Goal: Navigation & Orientation: Find specific page/section

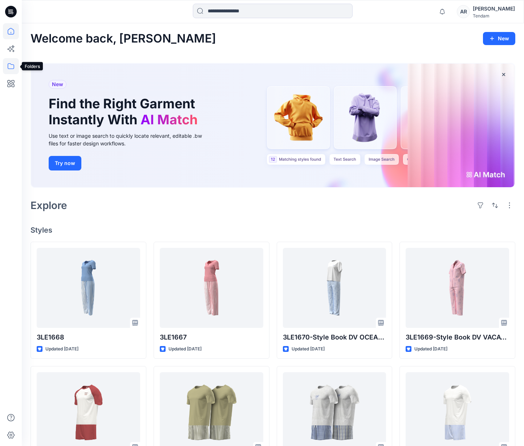
click at [9, 64] on icon at bounding box center [11, 66] width 16 height 16
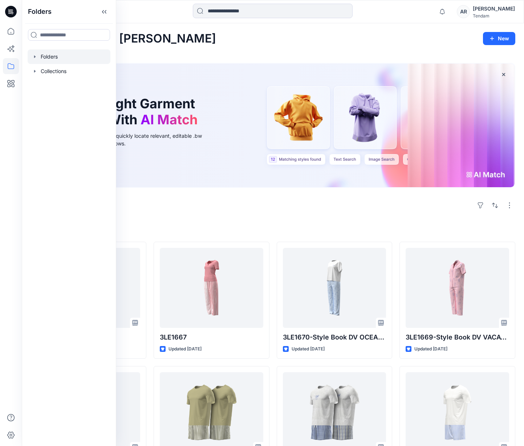
click at [51, 62] on div at bounding box center [69, 56] width 83 height 15
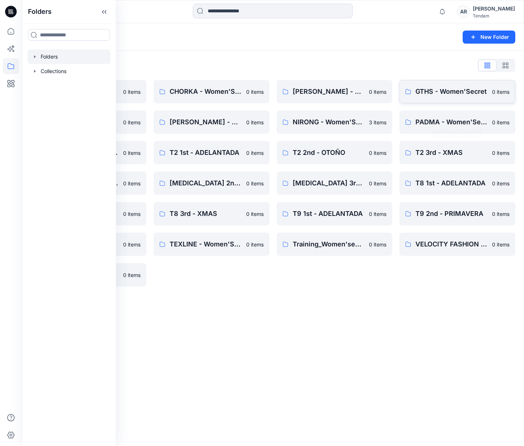
click at [427, 100] on link "GTHS - Women'Secret 0 items" at bounding box center [458, 91] width 116 height 23
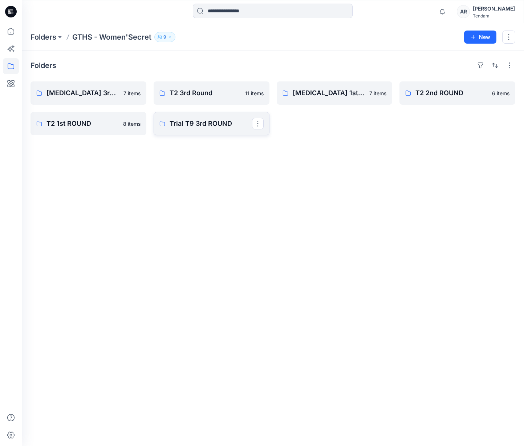
click at [205, 133] on link "Trial T9 3rd ROUND" at bounding box center [212, 123] width 116 height 23
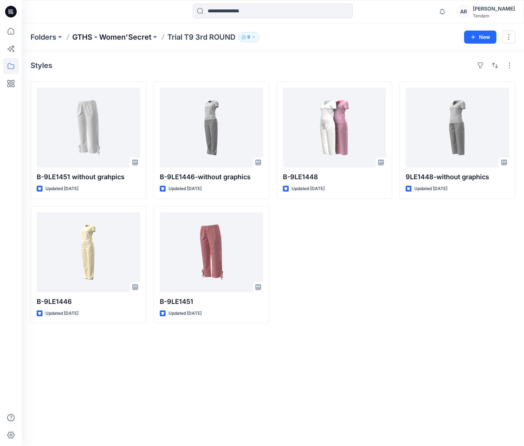
click at [129, 41] on p "GTHS - Women'Secret" at bounding box center [111, 37] width 79 height 10
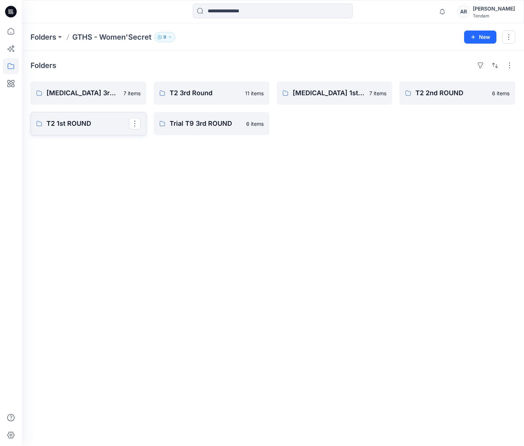
click at [98, 120] on p "T2 1st ROUND" at bounding box center [87, 123] width 82 height 10
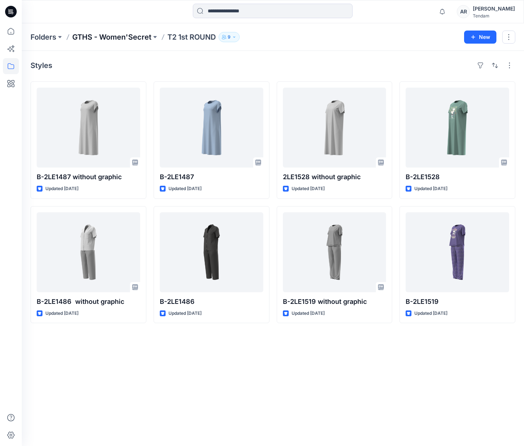
click at [130, 38] on p "GTHS - Women'Secret" at bounding box center [111, 37] width 79 height 10
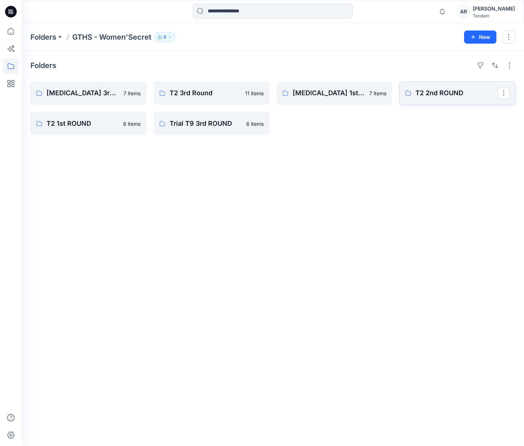
click at [433, 89] on p "T2 2nd ROUND" at bounding box center [456, 93] width 82 height 10
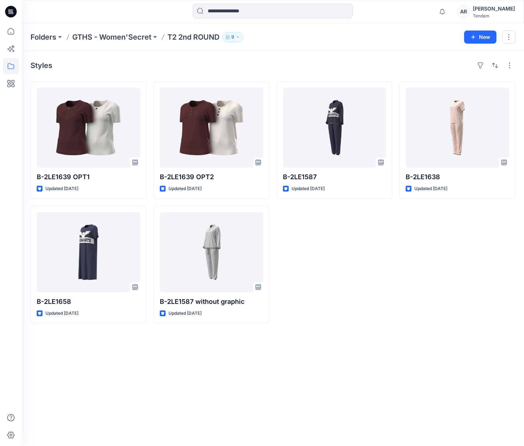
click at [131, 43] on div "Folders GTHS - Women'Secret T2 2nd ROUND 9 New" at bounding box center [273, 37] width 502 height 28
drag, startPoint x: 129, startPoint y: 37, endPoint x: 132, endPoint y: 38, distance: 3.7
click at [129, 37] on p "GTHS - Women'Secret" at bounding box center [111, 37] width 79 height 10
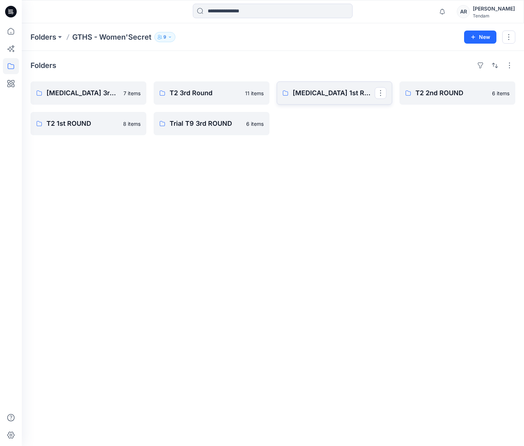
click at [317, 95] on p "[MEDICAL_DATA] 1st ROUND" at bounding box center [334, 93] width 82 height 10
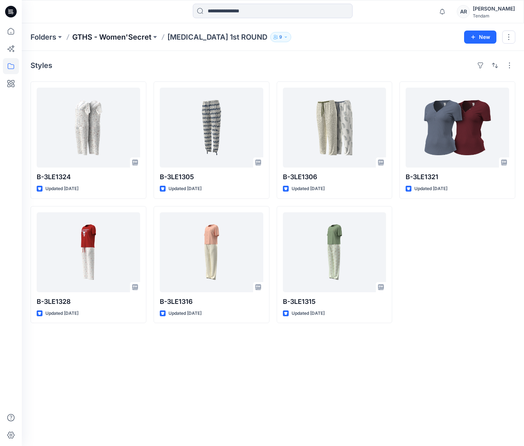
click at [133, 40] on p "GTHS - Women'Secret" at bounding box center [111, 37] width 79 height 10
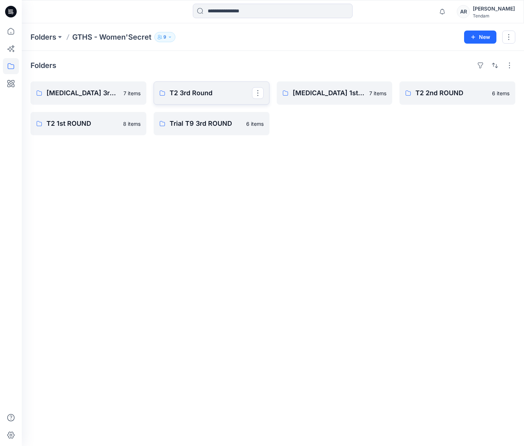
click at [168, 86] on link "T2 3rd Round" at bounding box center [212, 92] width 116 height 23
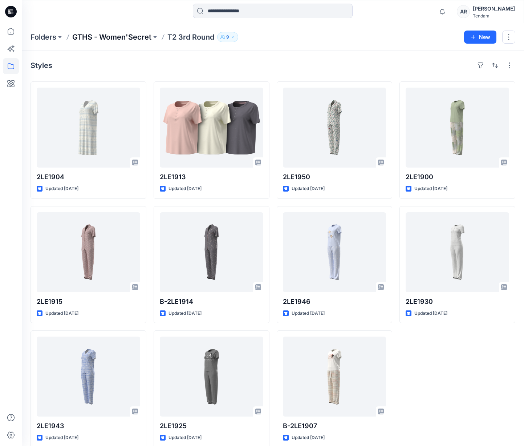
click at [104, 39] on p "GTHS - Women'Secret" at bounding box center [111, 37] width 79 height 10
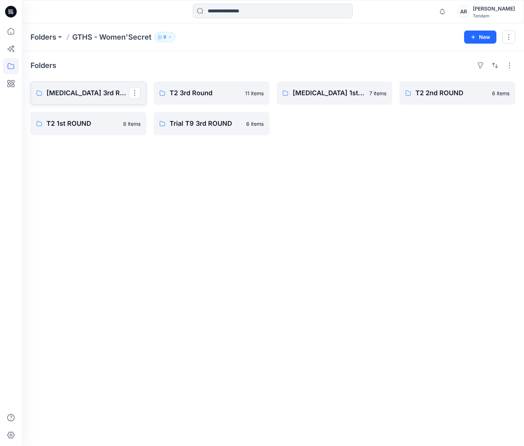
click at [94, 89] on p "[MEDICAL_DATA] 3rd ROUND" at bounding box center [87, 93] width 82 height 10
